Goal: Task Accomplishment & Management: Use online tool/utility

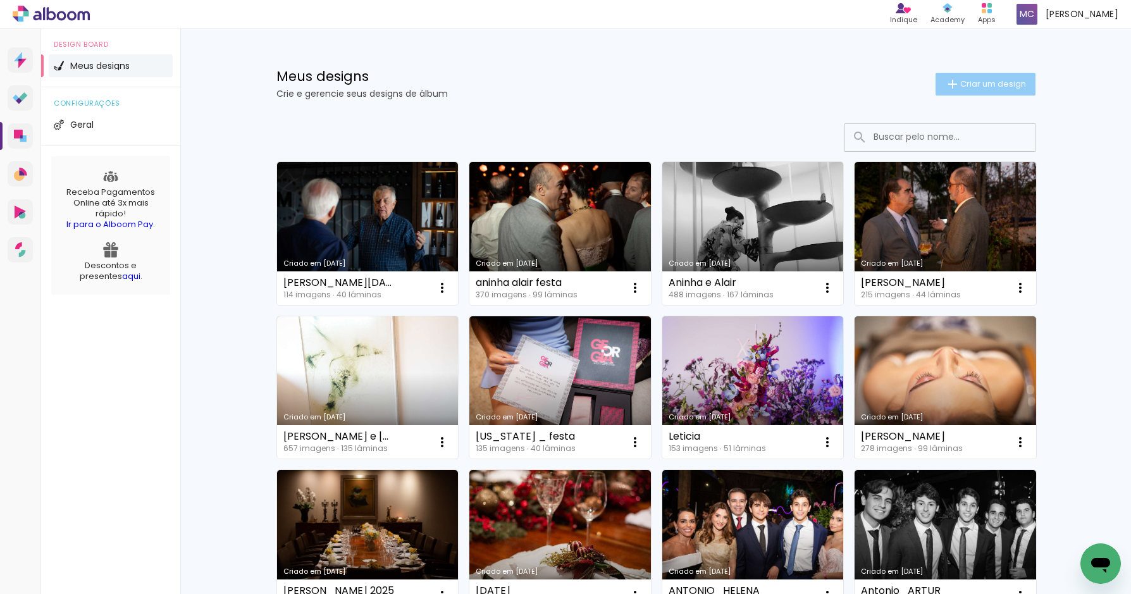
click at [969, 88] on span "Criar um design" at bounding box center [993, 84] width 66 height 8
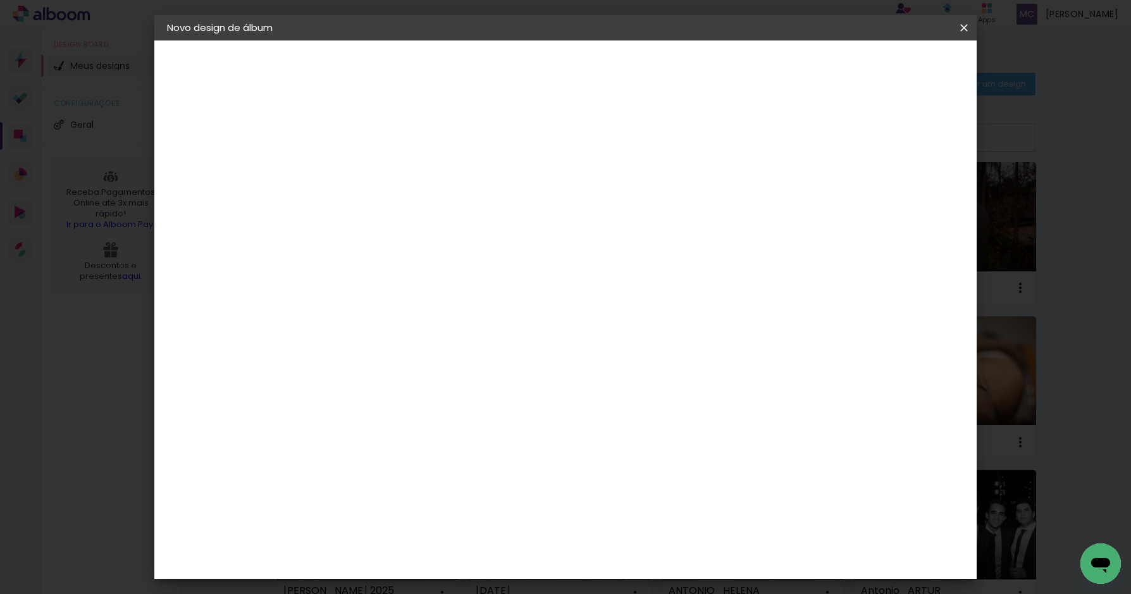
click at [374, 178] on input at bounding box center [374, 170] width 0 height 20
type input "Aninha _ italianos"
type paper-input "Aninha _ italianos"
click at [0, 0] on slot "Avançar" at bounding box center [0, 0] width 0 height 0
click at [462, 238] on input at bounding box center [406, 241] width 128 height 16
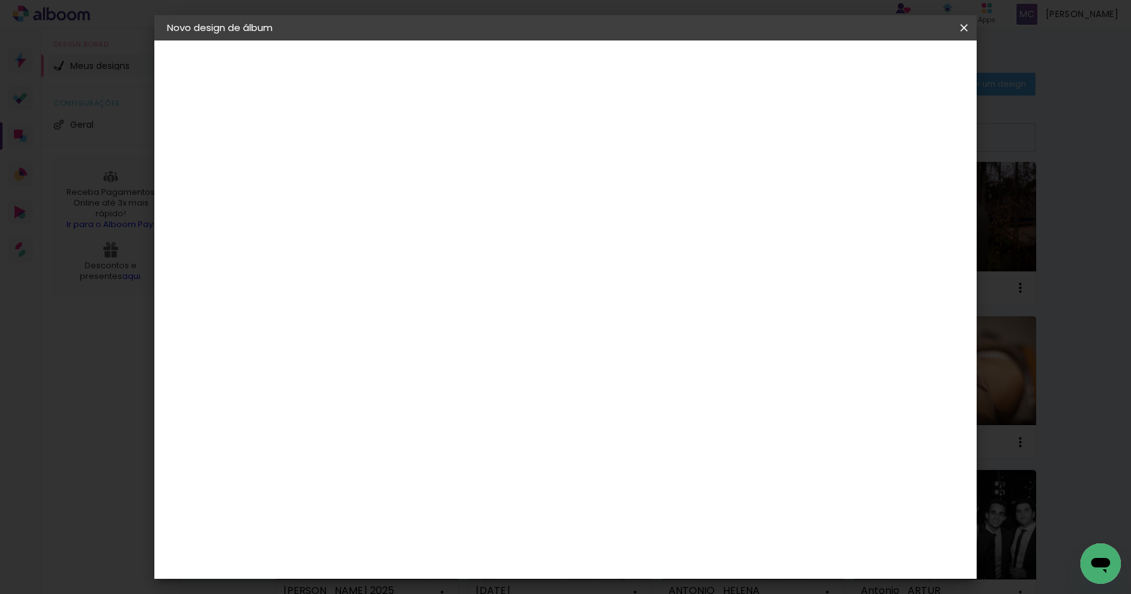
type input "fotolab"
type paper-input "fotolab"
click at [404, 285] on div "Fotolab Álbuns" at bounding box center [385, 288] width 39 height 20
click at [0, 0] on slot "Avançar" at bounding box center [0, 0] width 0 height 0
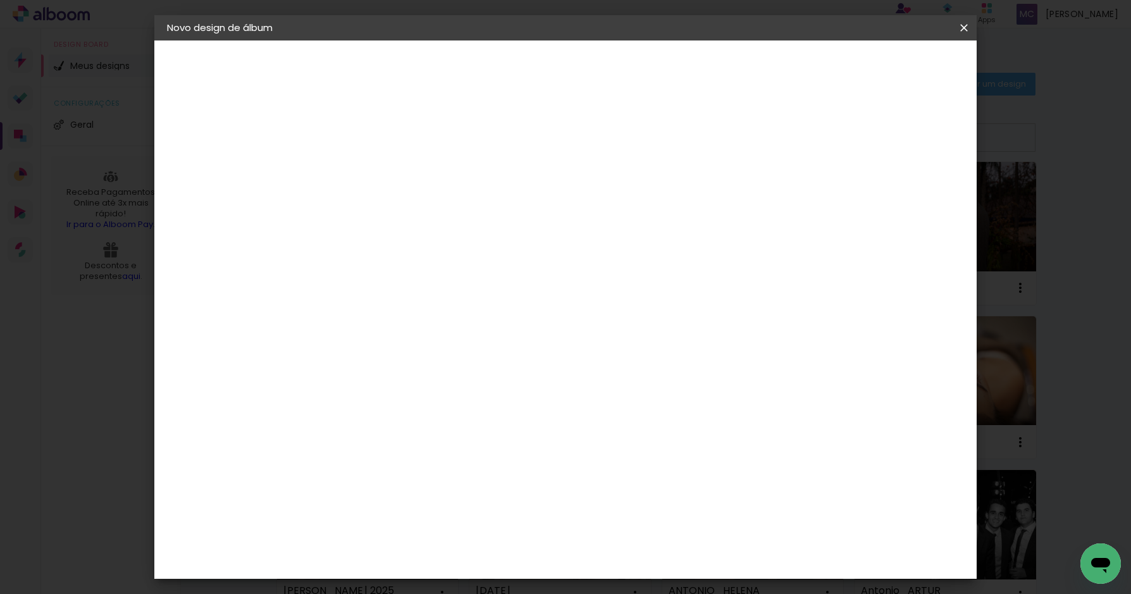
click at [0, 0] on slot "Avançar" at bounding box center [0, 0] width 0 height 0
click at [748, 135] on div at bounding box center [742, 136] width 11 height 11
type paper-checkbox "on"
click at [832, 57] on paper-button "Iniciar design" at bounding box center [790, 67] width 83 height 22
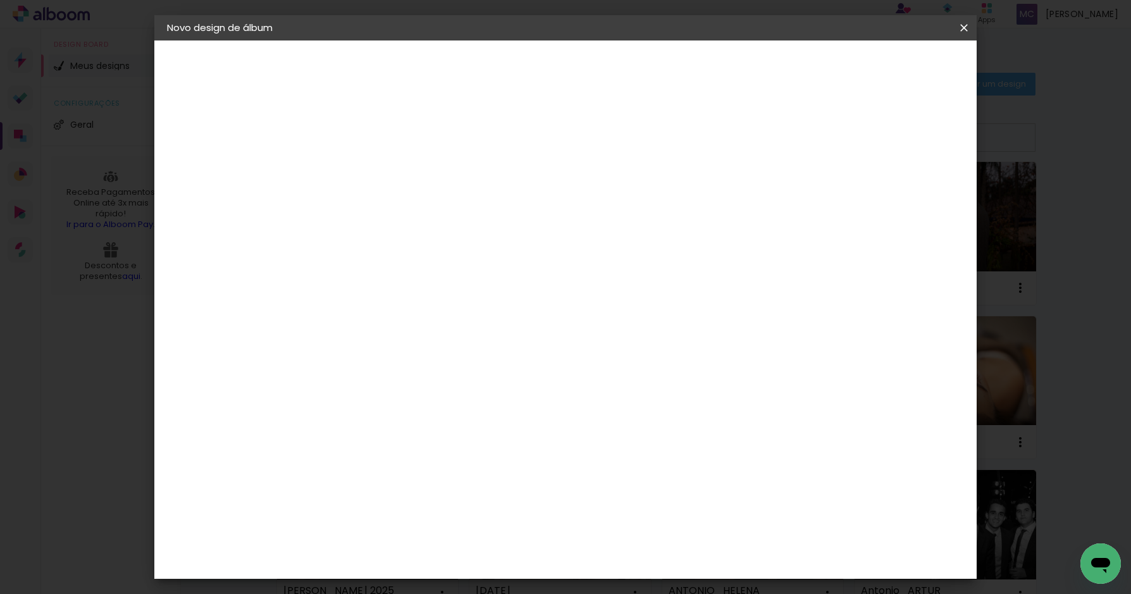
click at [820, 64] on span "Iniciar design" at bounding box center [791, 67] width 58 height 9
click at [820, 69] on span "Iniciar design" at bounding box center [791, 67] width 58 height 9
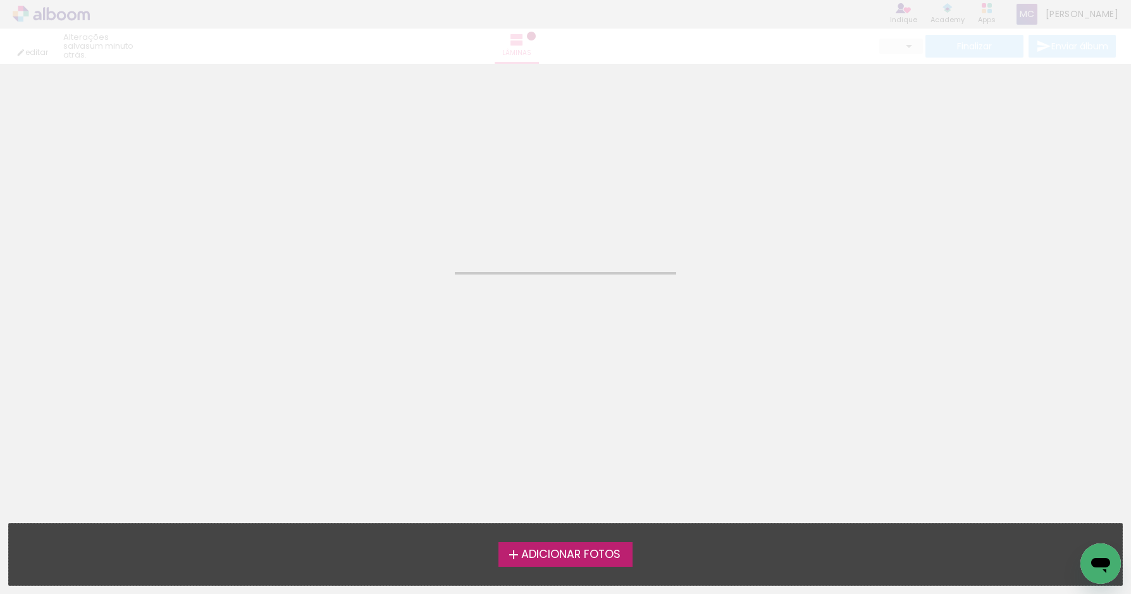
click at [827, 69] on div at bounding box center [565, 68] width 1131 height 1
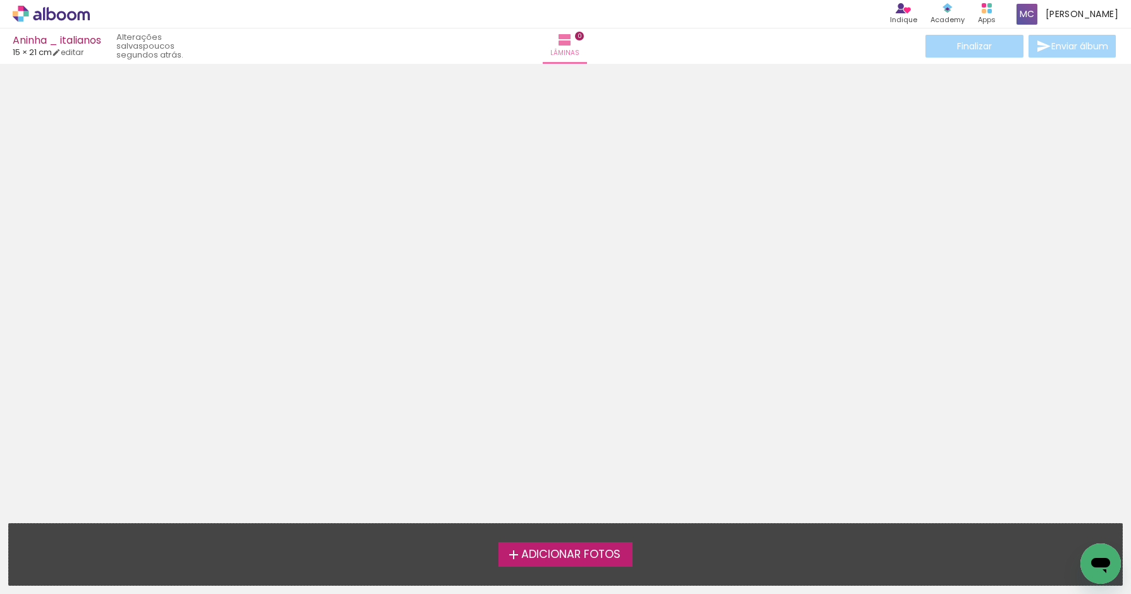
click at [561, 551] on span "Adicionar Fotos" at bounding box center [570, 554] width 99 height 11
click at [0, 0] on input "file" at bounding box center [0, 0] width 0 height 0
